Goal: Obtain resource: Download file/media

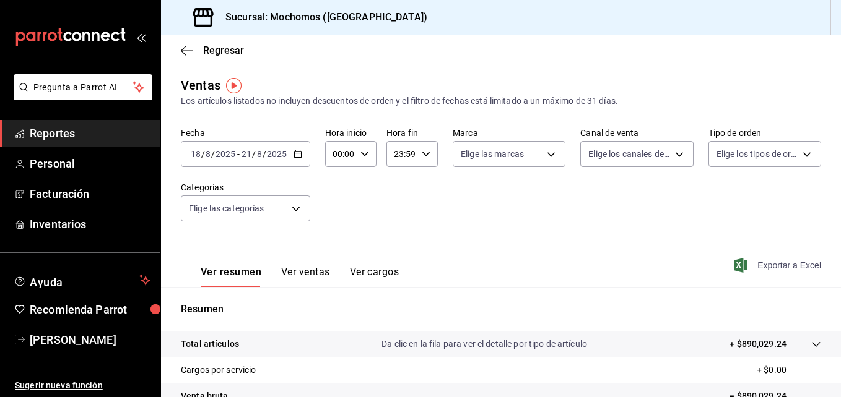
click at [796, 261] on span "Exportar a Excel" at bounding box center [778, 265] width 85 height 15
click at [298, 160] on div "[DATE] [DATE] - [DATE] [DATE]" at bounding box center [245, 154] width 129 height 26
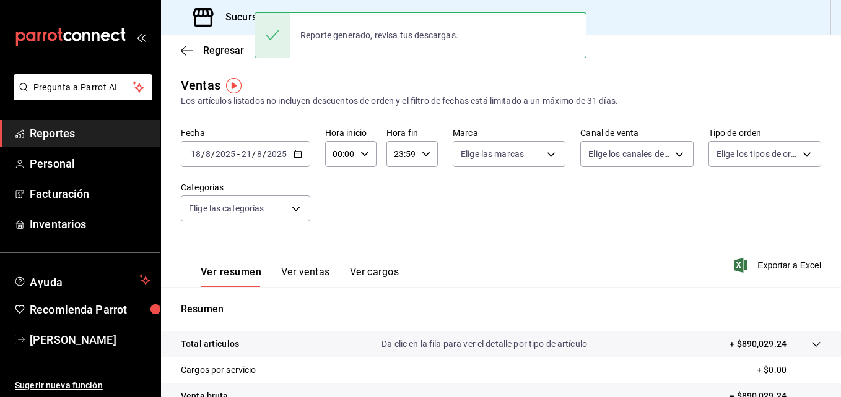
click at [238, 153] on span "-" at bounding box center [238, 154] width 2 height 10
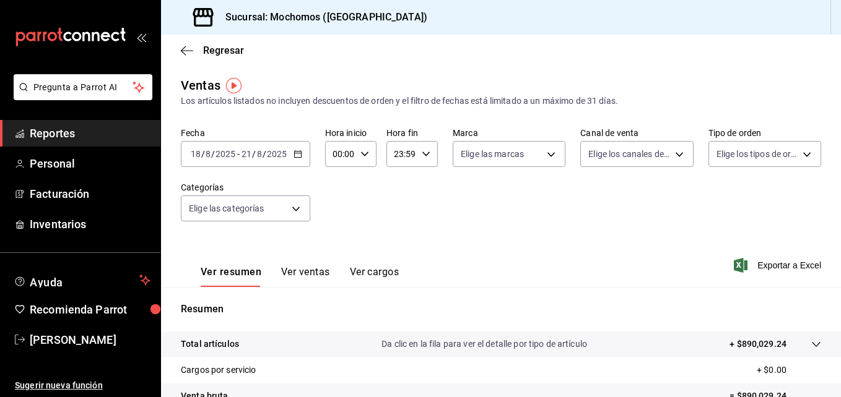
click at [303, 158] on div "[DATE] [DATE] - [DATE] [DATE]" at bounding box center [245, 154] width 129 height 26
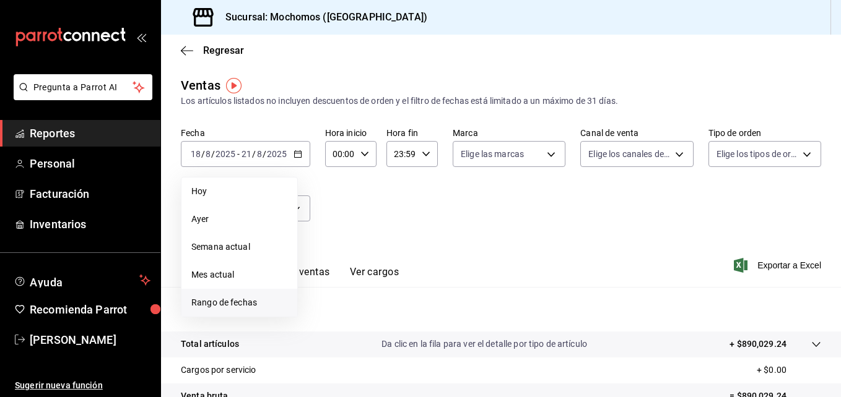
click at [216, 301] on span "Rango de fechas" at bounding box center [239, 302] width 96 height 13
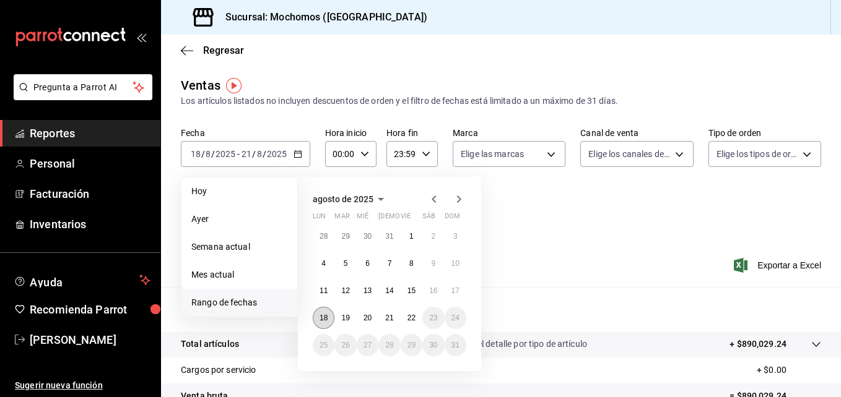
click at [322, 321] on abbr "18" at bounding box center [323, 318] width 8 height 9
click at [415, 319] on abbr "22" at bounding box center [411, 318] width 8 height 9
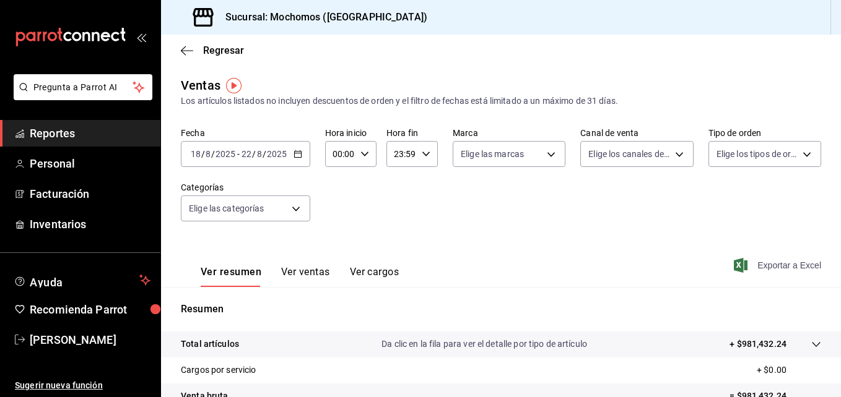
click at [769, 264] on span "Exportar a Excel" at bounding box center [778, 265] width 85 height 15
